Goal: Task Accomplishment & Management: Manage account settings

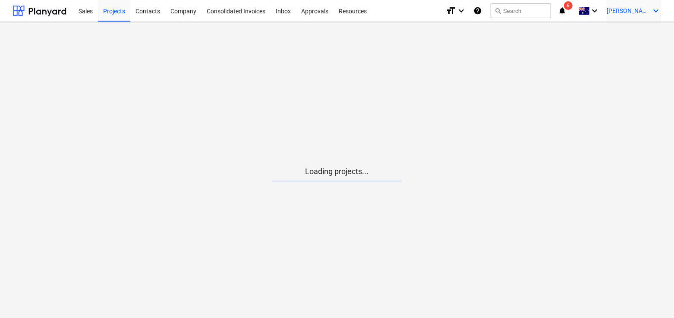
click at [638, 11] on span "[PERSON_NAME]" at bounding box center [627, 10] width 43 height 7
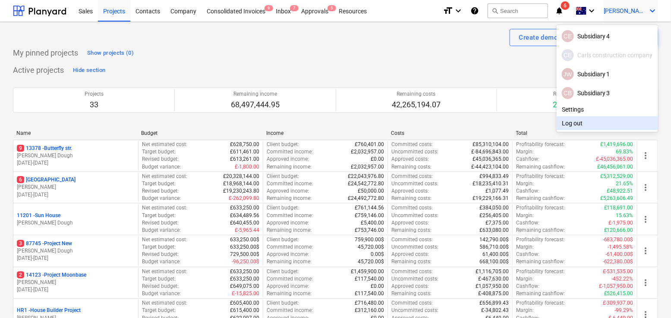
click at [571, 126] on div "Log out" at bounding box center [606, 123] width 101 height 14
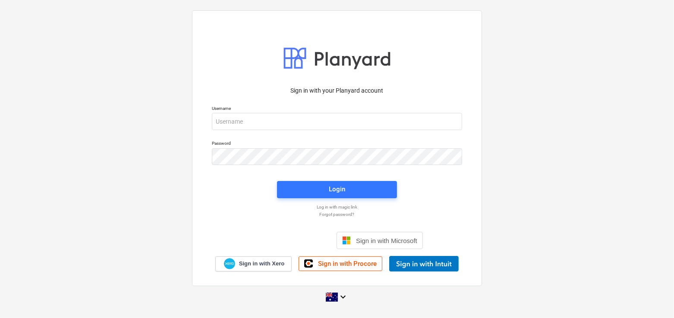
click at [298, 110] on p "Username" at bounding box center [337, 109] width 250 height 7
click at [292, 119] on input "email" at bounding box center [337, 121] width 250 height 17
type input "[PERSON_NAME][EMAIL_ADDRESS][DOMAIN_NAME]"
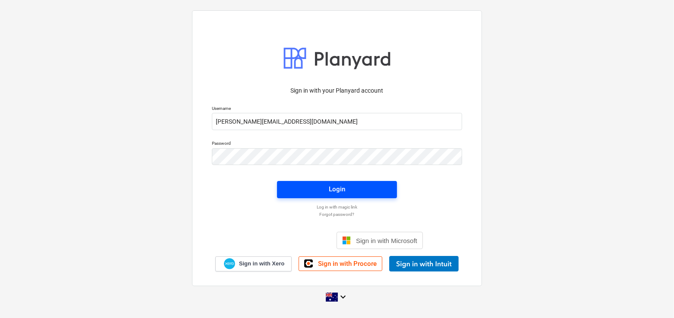
click at [286, 184] on button "Login" at bounding box center [337, 189] width 120 height 17
